Goal: Transaction & Acquisition: Purchase product/service

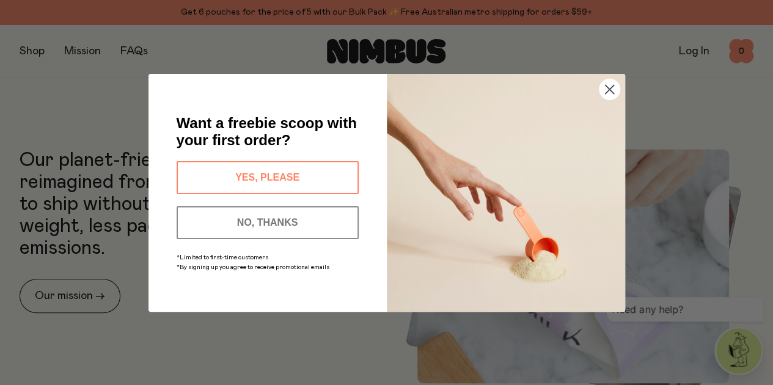
scroll to position [340, 0]
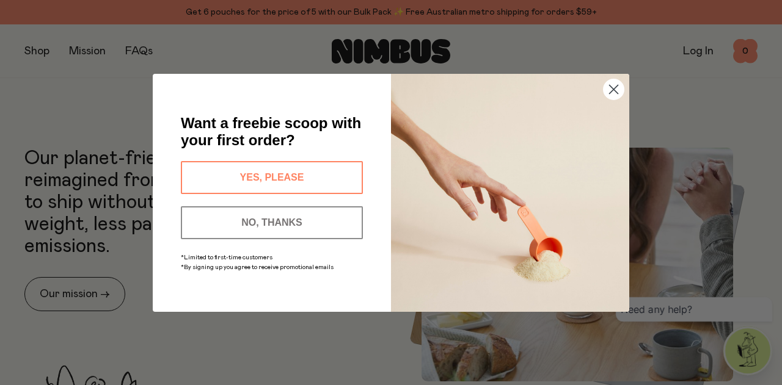
click at [614, 90] on icon "Close dialog" at bounding box center [614, 89] width 9 height 9
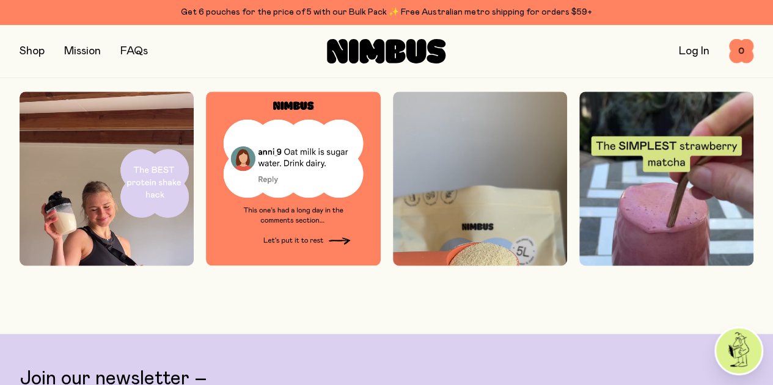
scroll to position [3064, 0]
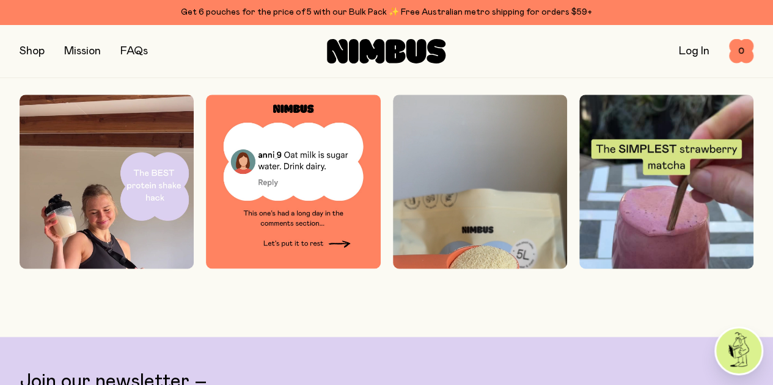
drag, startPoint x: 663, startPoint y: 172, endPoint x: 635, endPoint y: 184, distance: 30.6
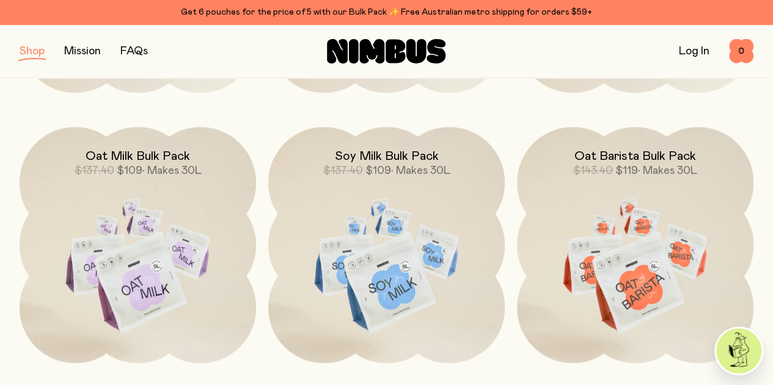
scroll to position [389, 0]
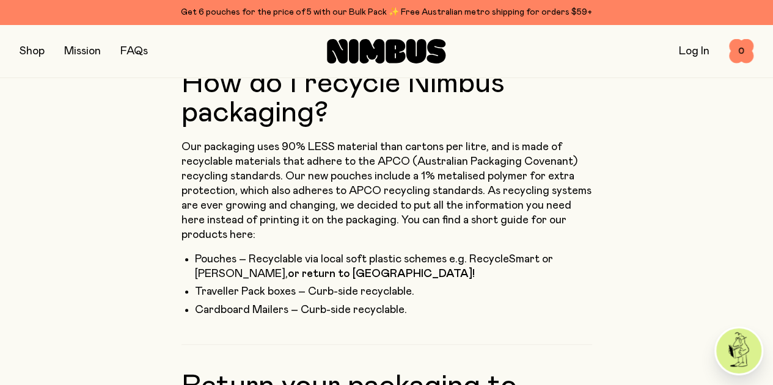
scroll to position [227, 0]
